Goal: Transaction & Acquisition: Obtain resource

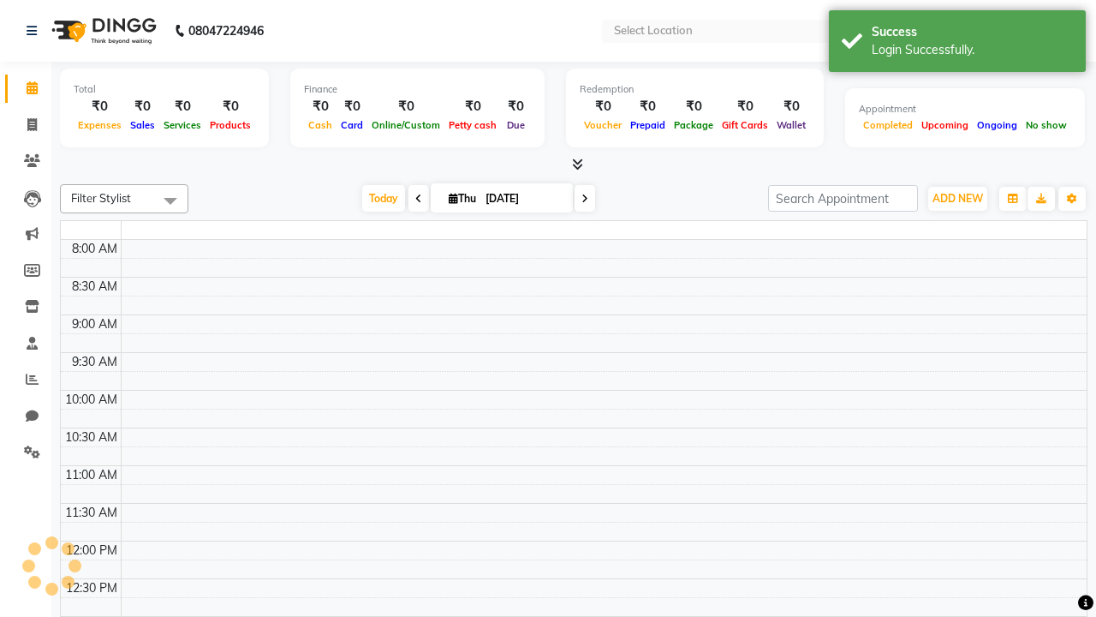
select select "en"
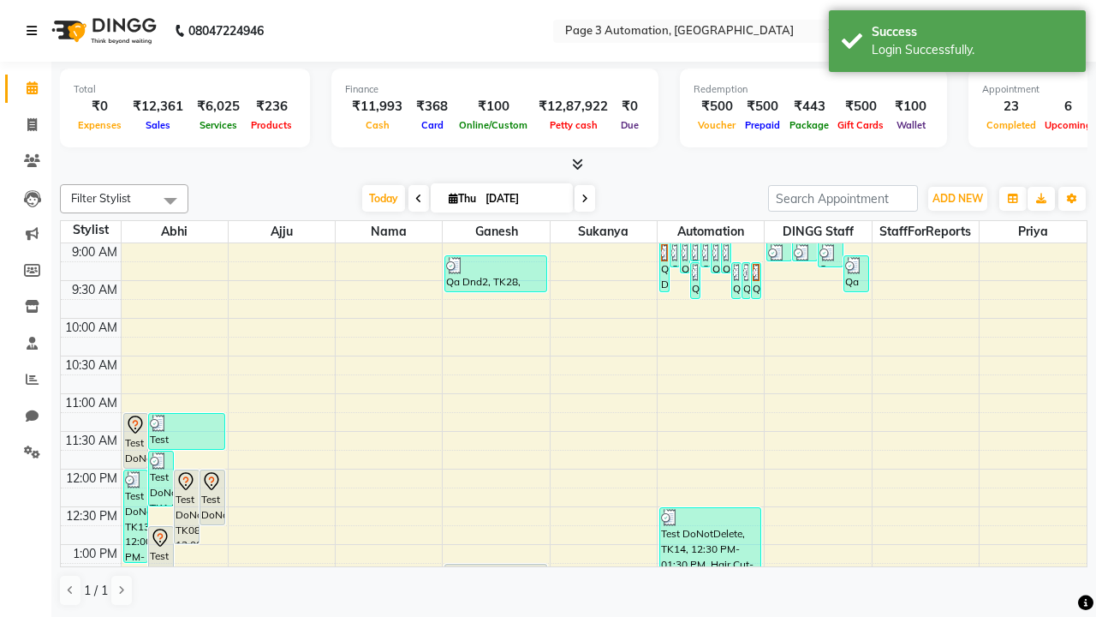
click at [35, 31] on icon at bounding box center [32, 31] width 10 height 12
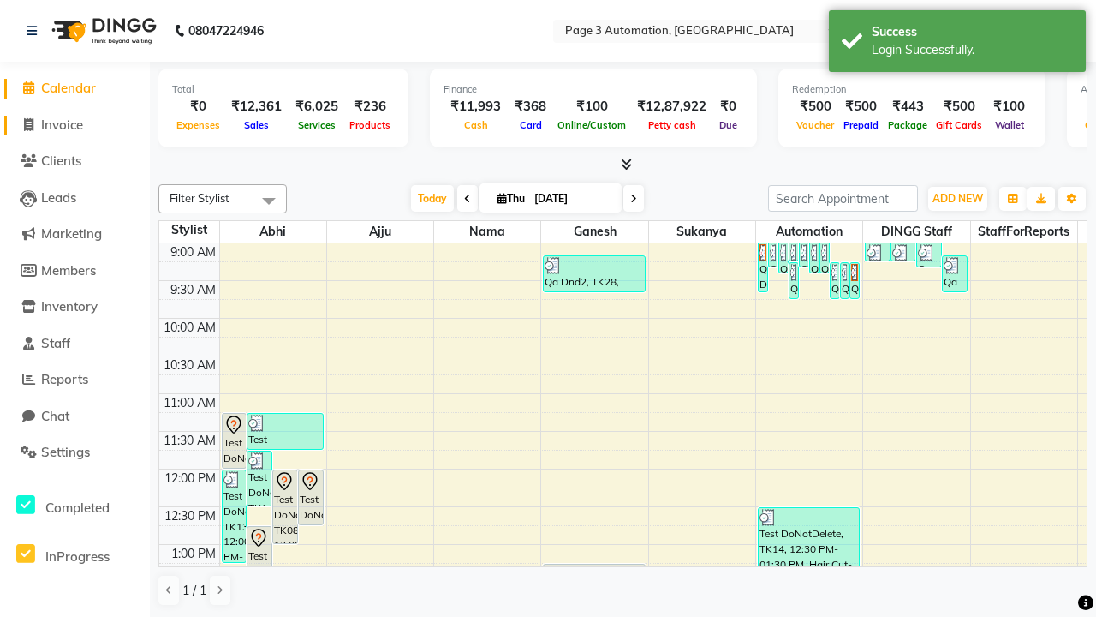
click at [75, 124] on span "Invoice" at bounding box center [62, 124] width 42 height 16
select select "2774"
select select "service"
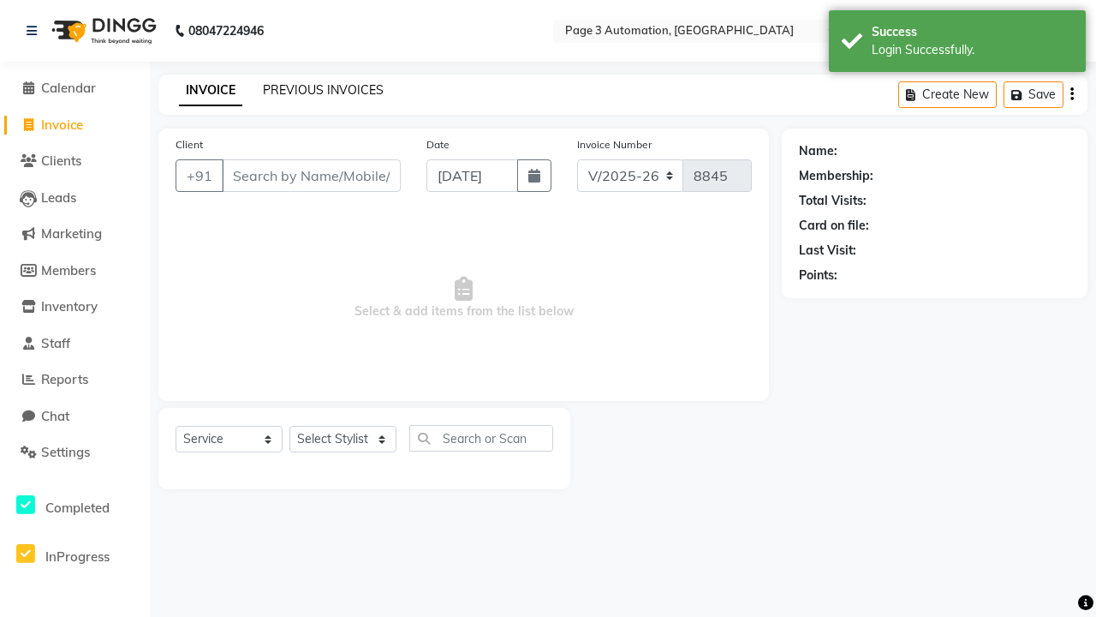
click at [323, 90] on link "PREVIOUS INVOICES" at bounding box center [323, 89] width 121 height 15
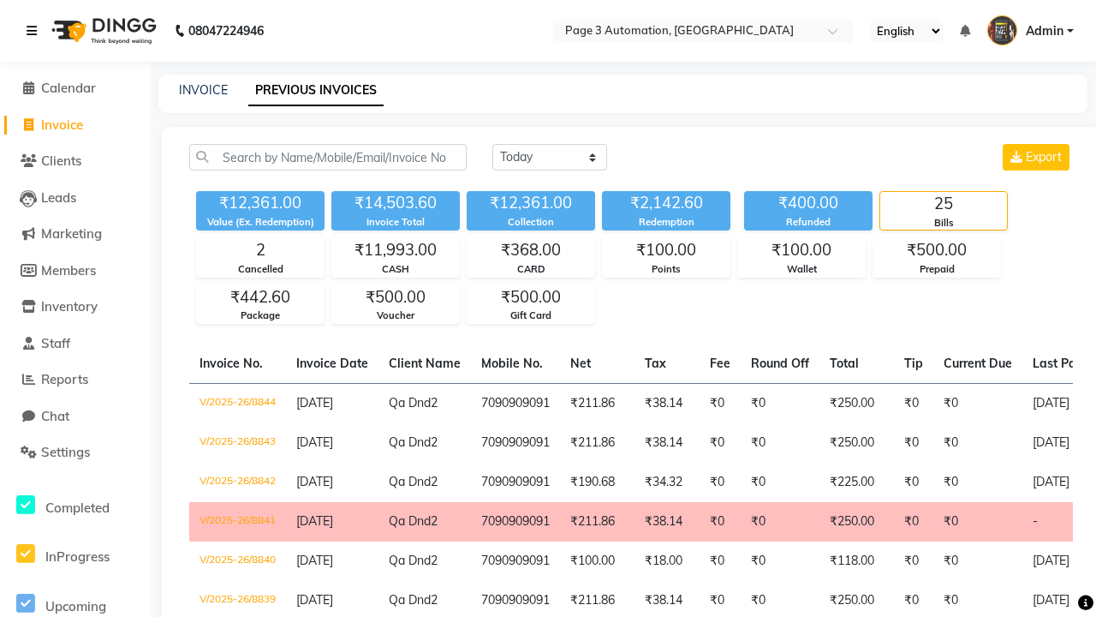
click at [35, 31] on icon at bounding box center [32, 31] width 10 height 12
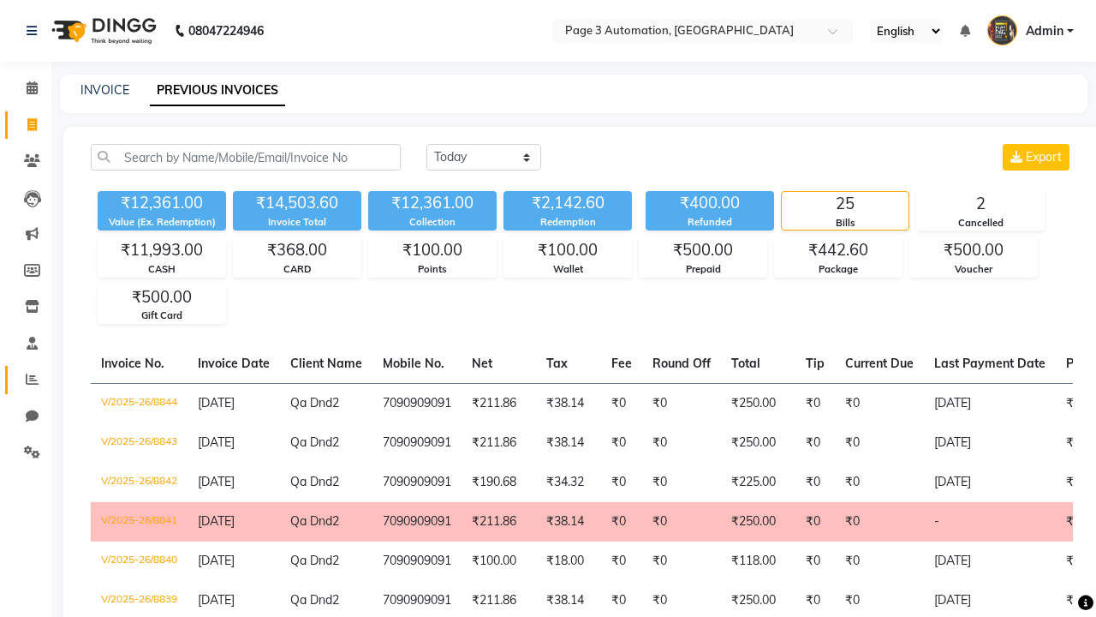
click at [26, 379] on icon at bounding box center [32, 379] width 13 height 13
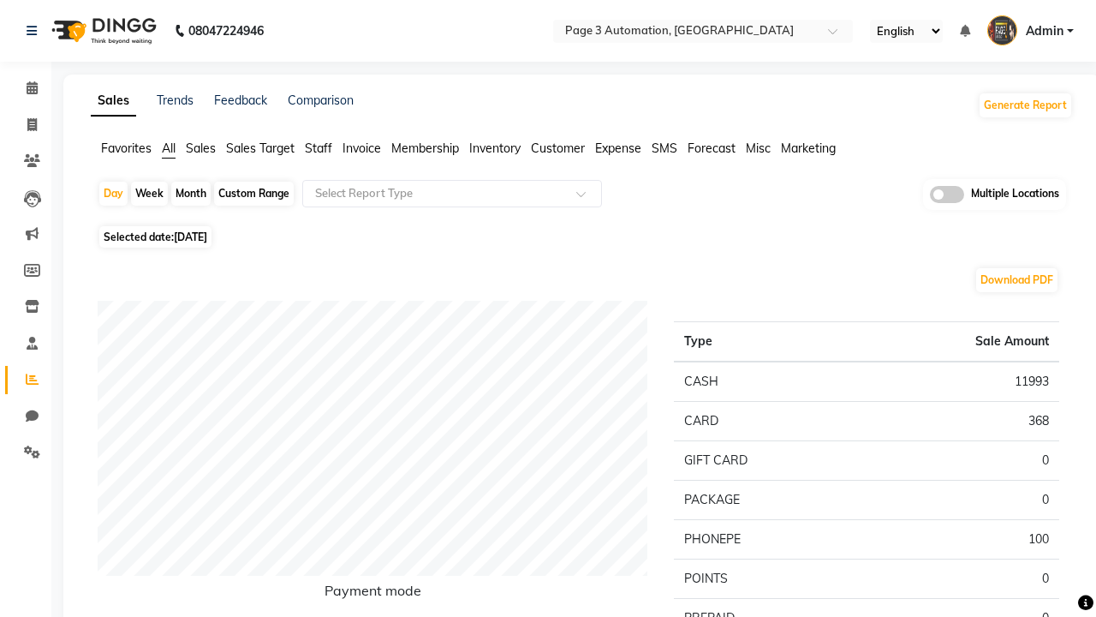
type input "Invoice"
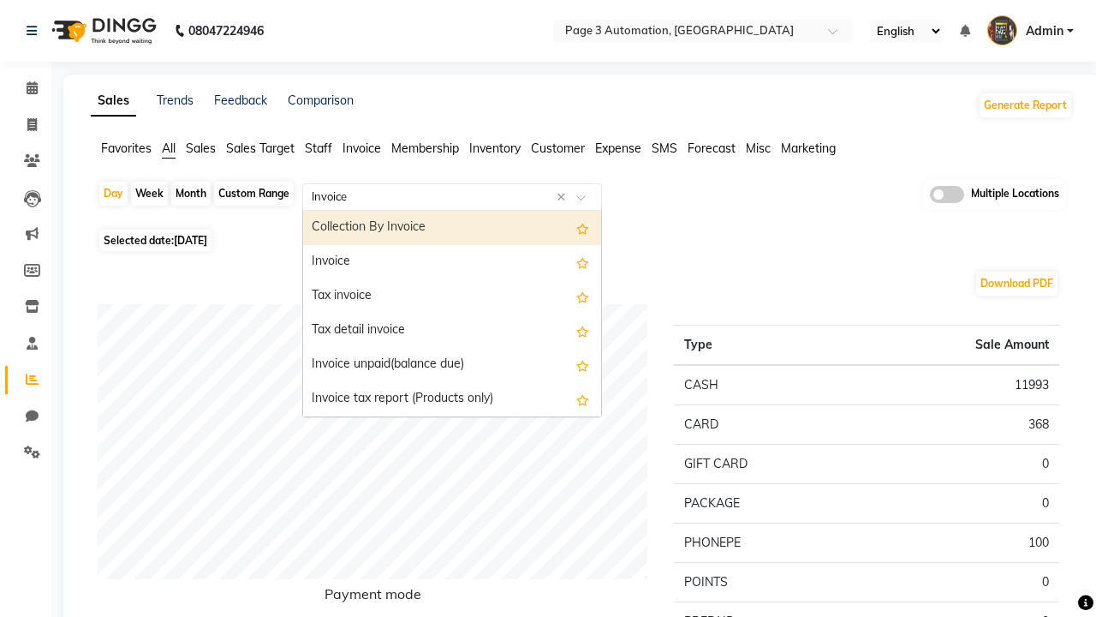
click at [452, 262] on div "Invoice" at bounding box center [452, 262] width 298 height 34
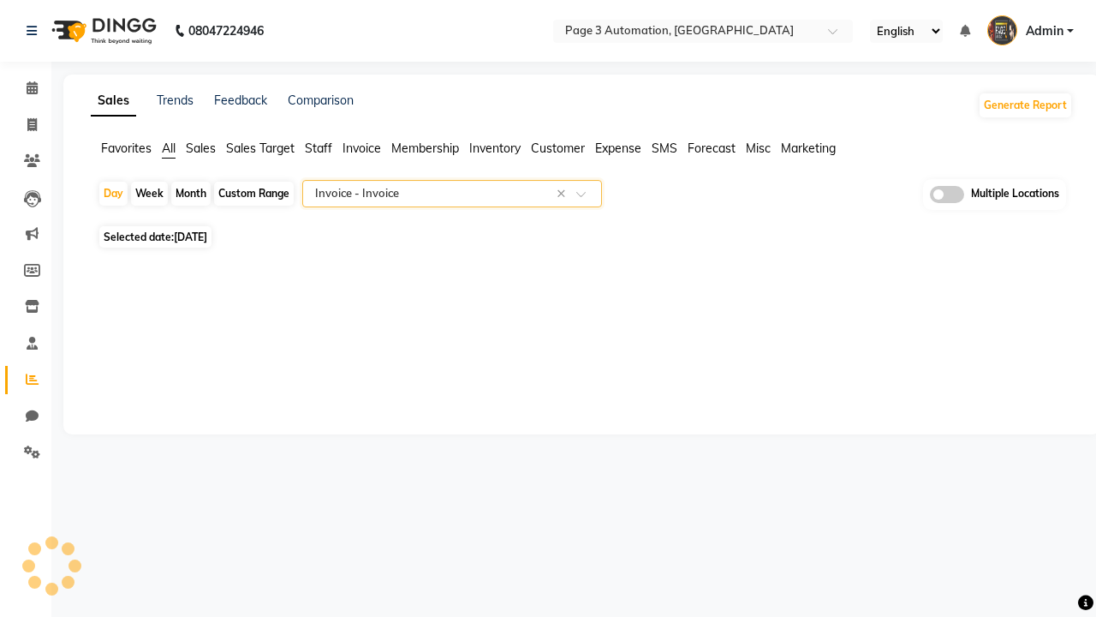
select select "full_report"
select select "csv"
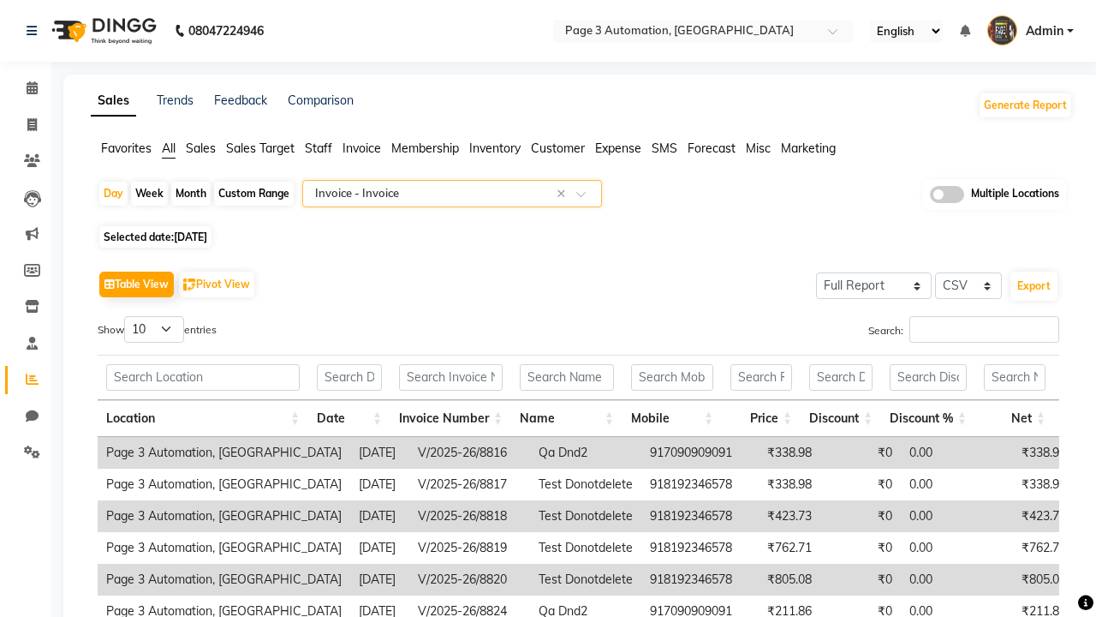
type input "Invoice Item wise"
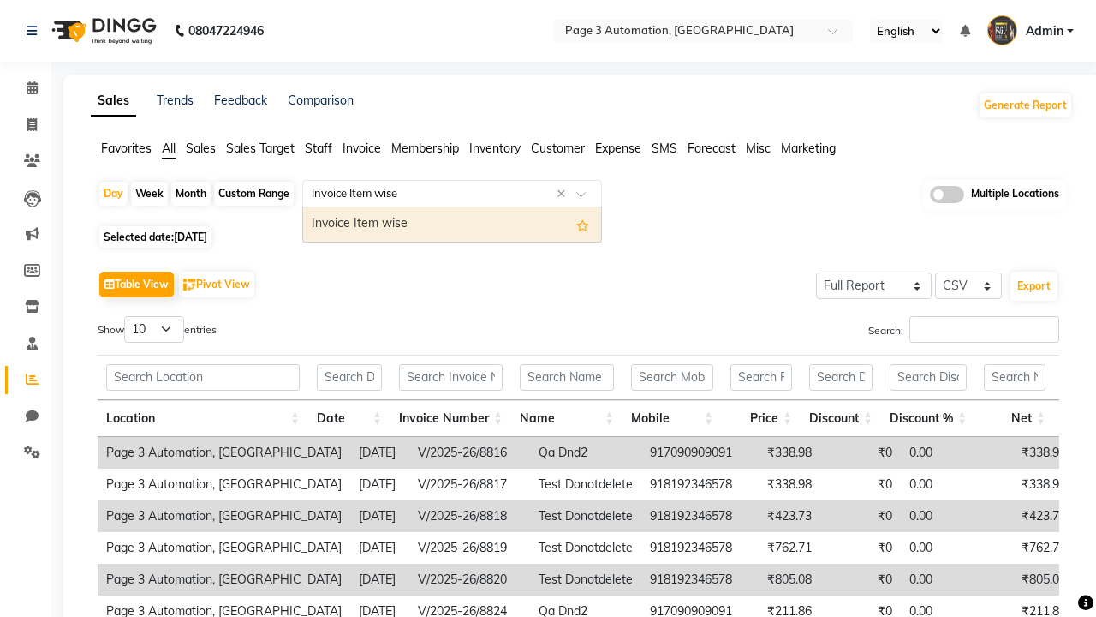
click at [452, 224] on div "Invoice Item wise" at bounding box center [452, 224] width 298 height 34
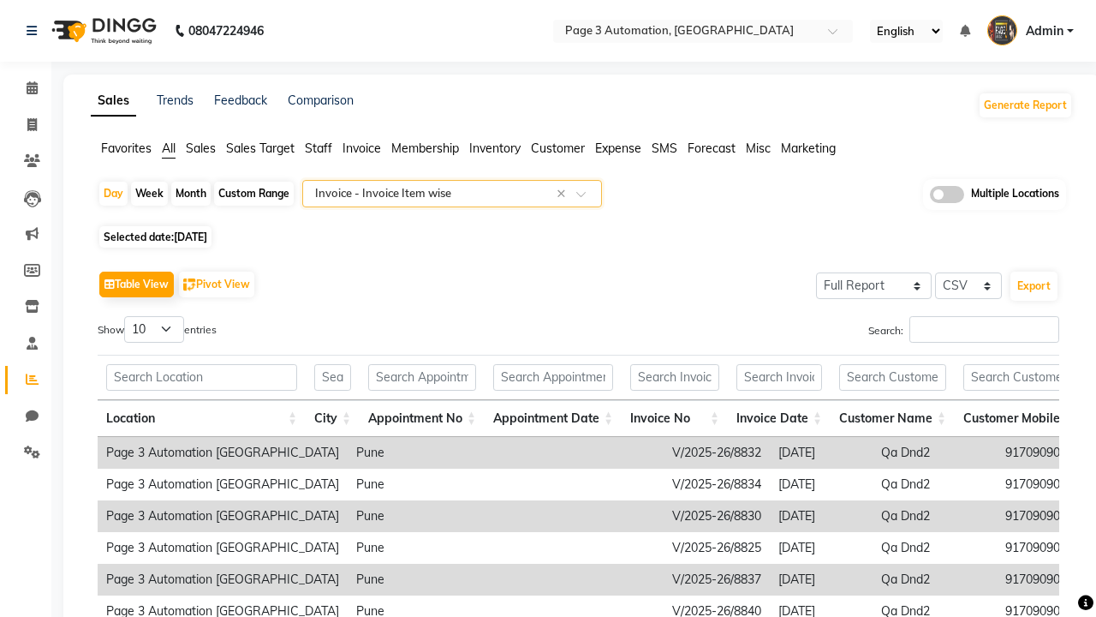
type input "Tax summary"
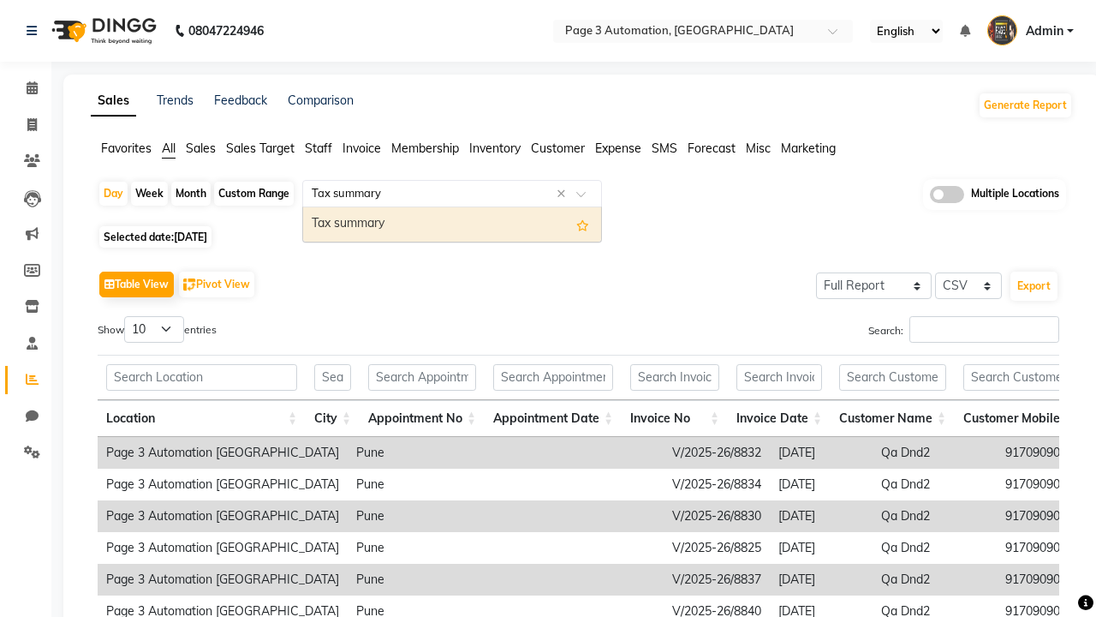
click at [452, 224] on div "Tax summary" at bounding box center [452, 224] width 298 height 34
